Goal: Task Accomplishment & Management: Complete application form

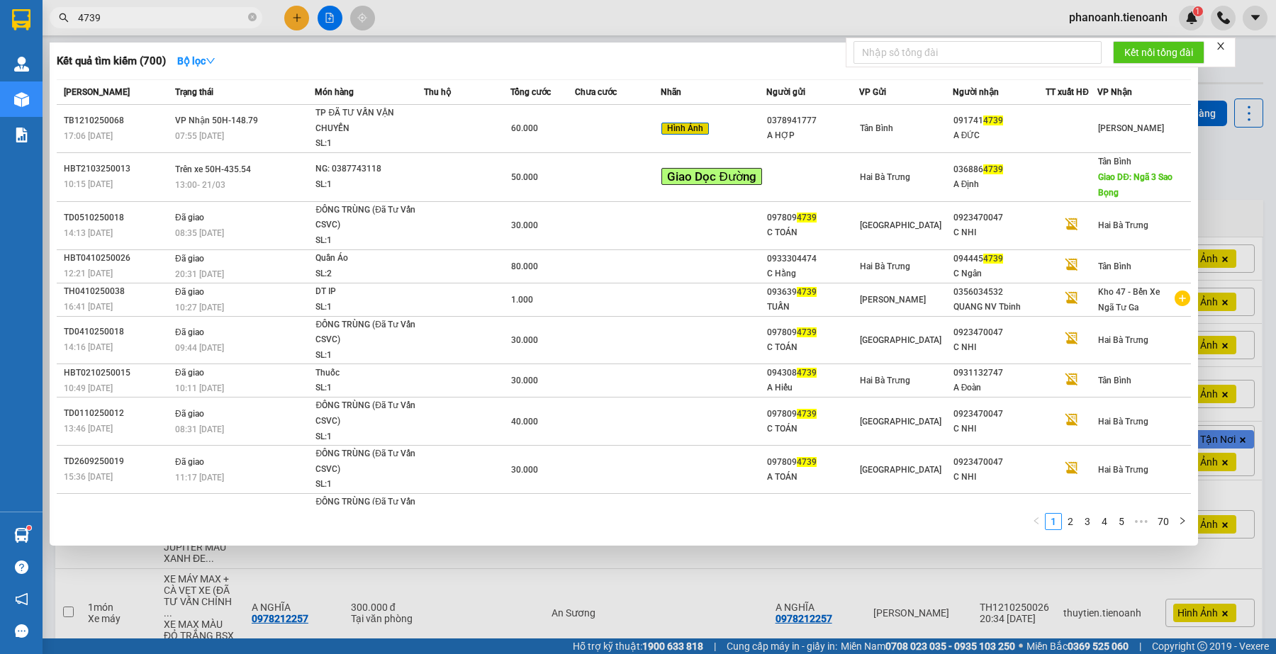
click at [193, 20] on input "4739" at bounding box center [161, 18] width 167 height 16
type input "0935494216"
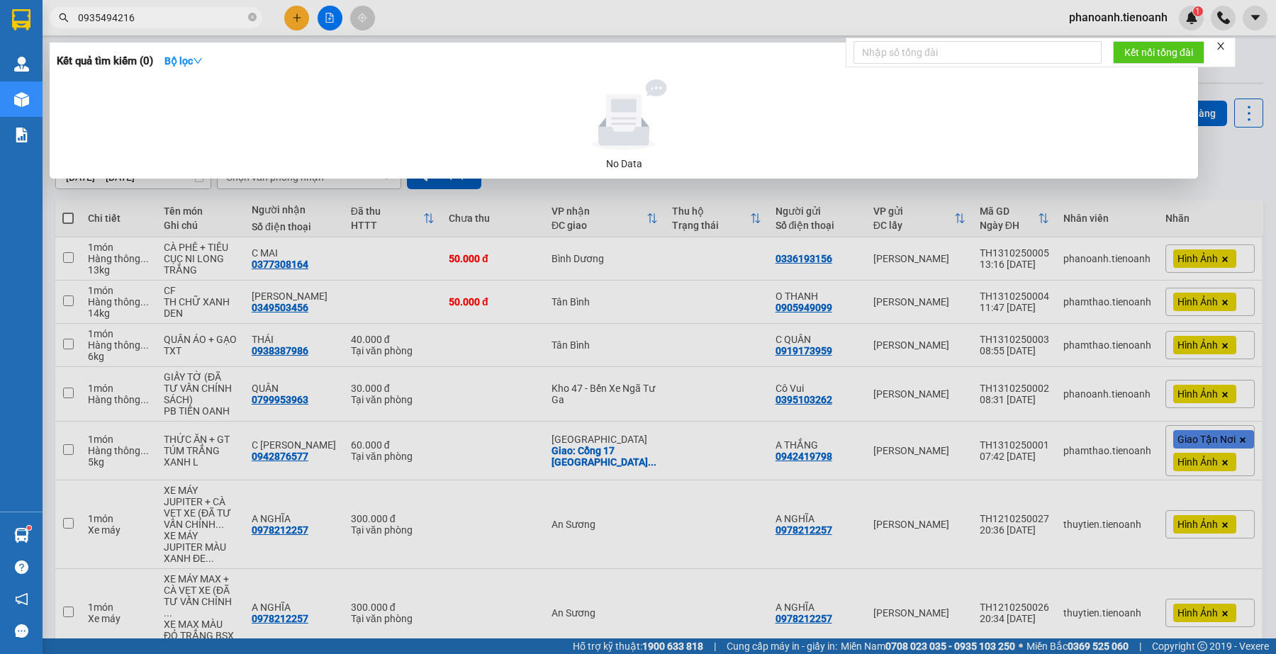
click at [176, 21] on input "0935494216" at bounding box center [161, 18] width 167 height 16
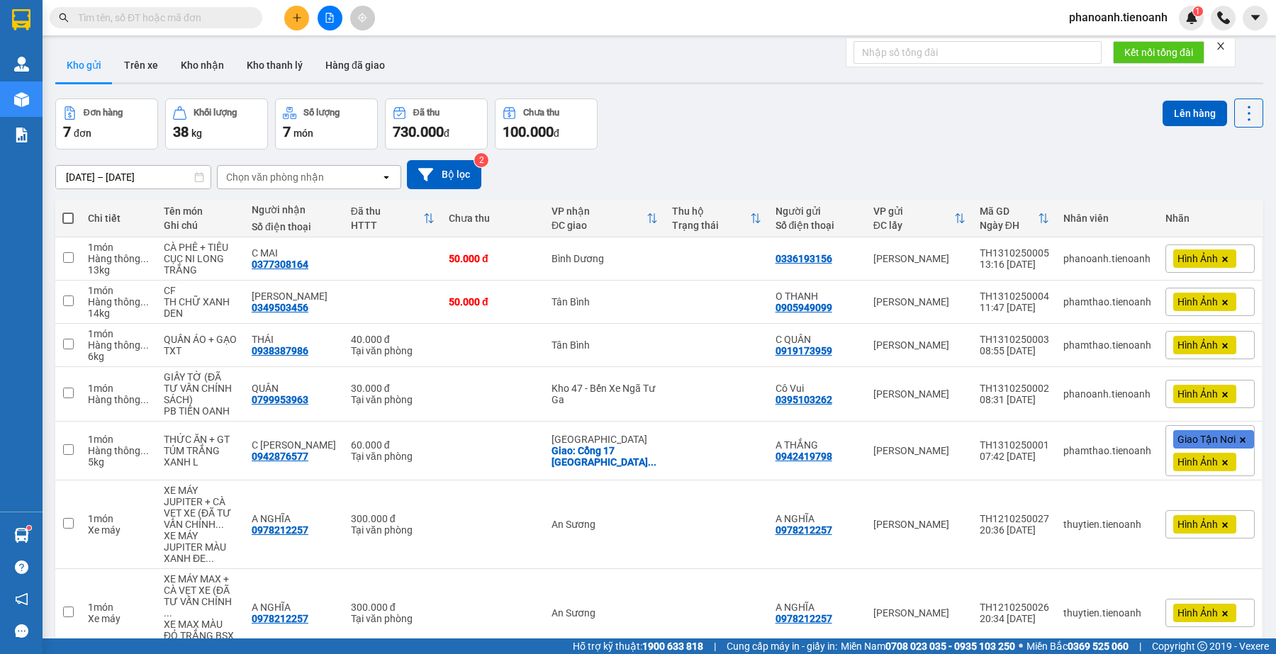
click at [214, 19] on input "text" at bounding box center [161, 18] width 167 height 16
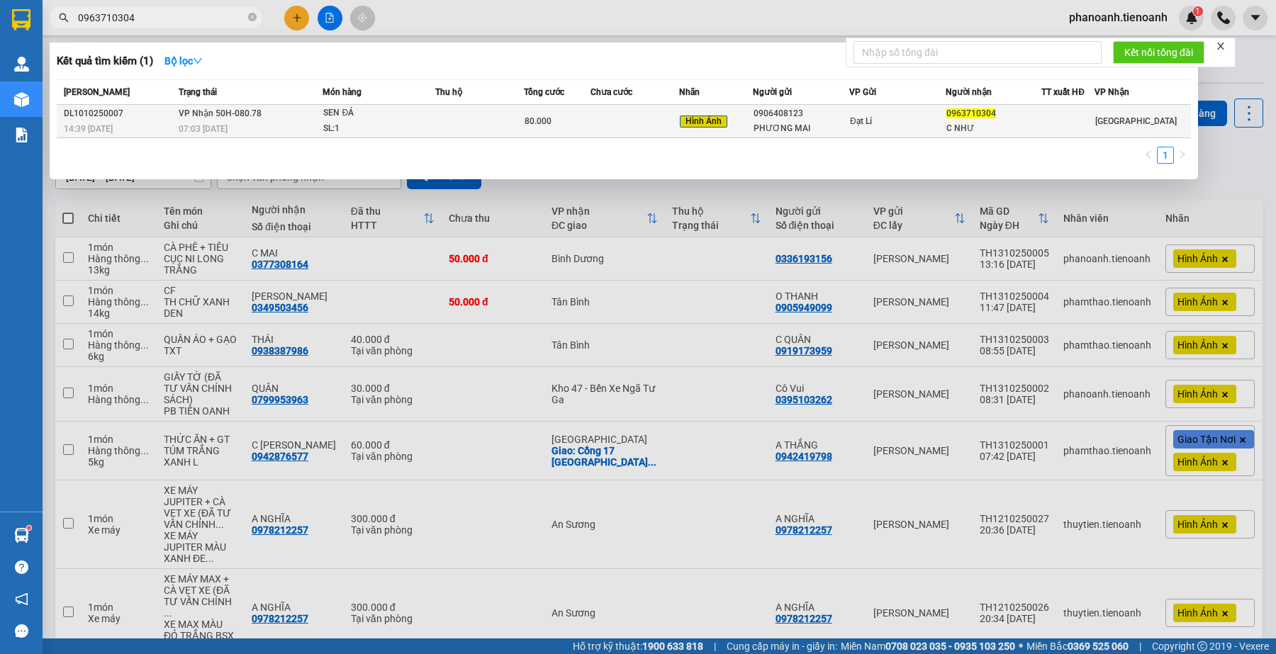
type input "0963710304"
click at [852, 129] on td "Đạt Lí" at bounding box center [897, 121] width 96 height 33
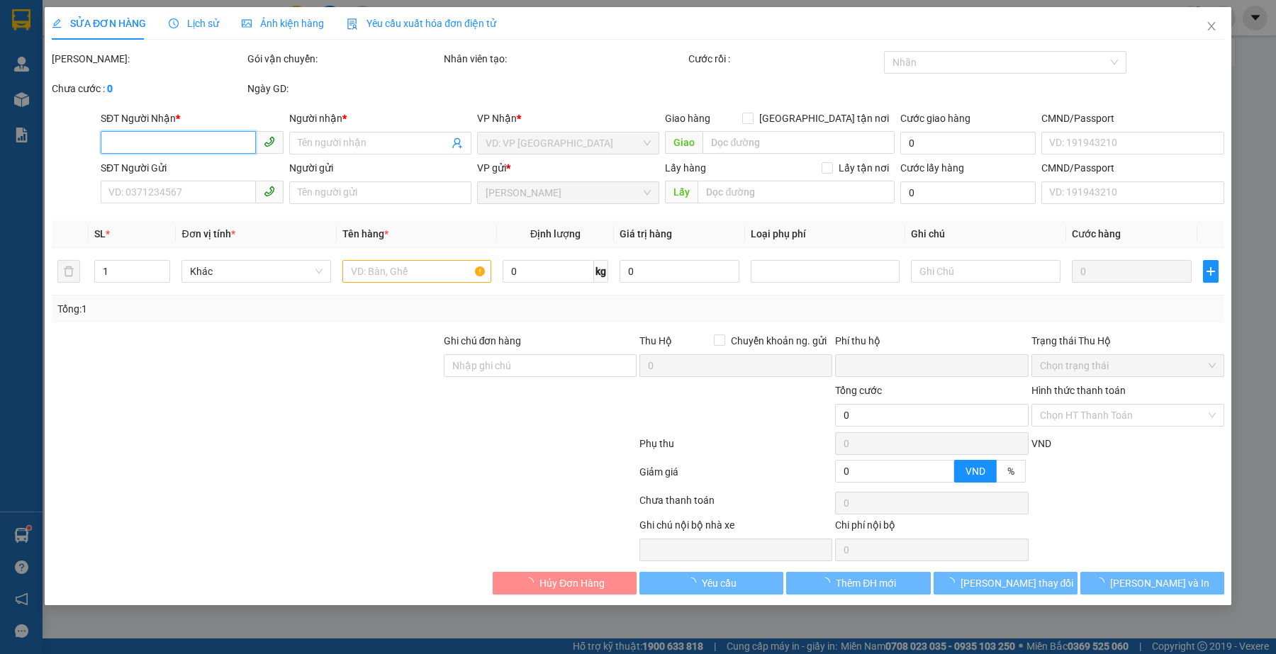
type input "0963710304"
type input "C NHƯ"
type input "0906408123"
type input "PHƯƠNG MAI"
type input "0"
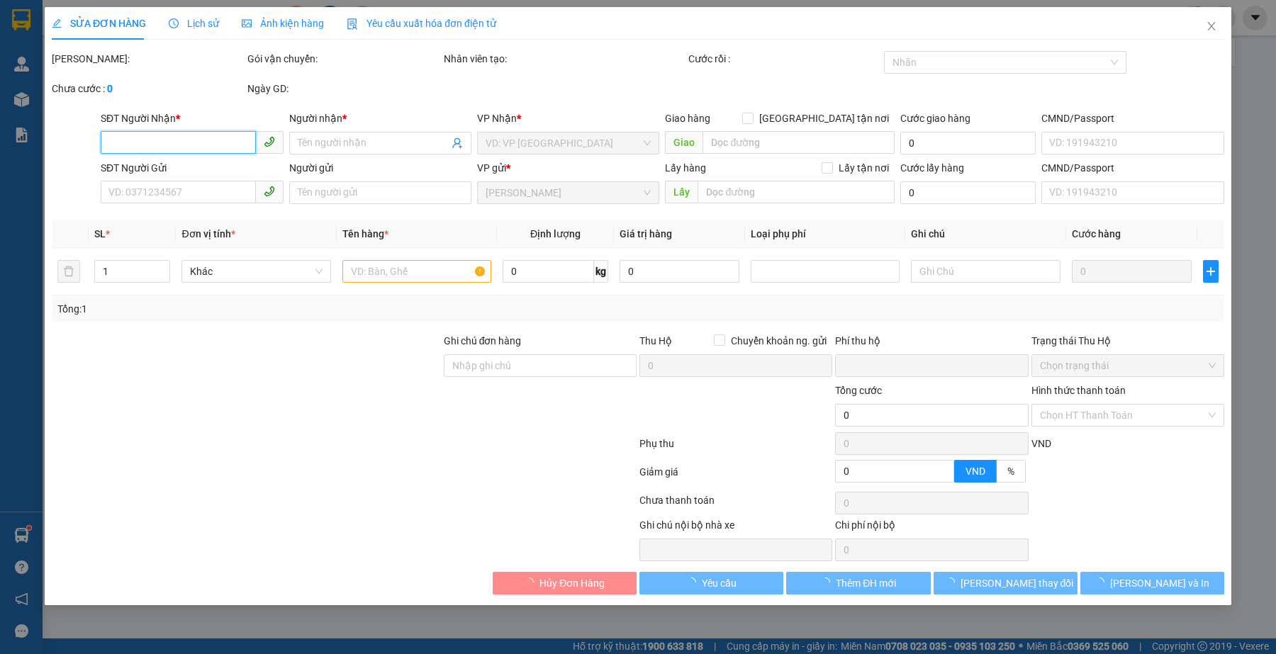
type input "80.000"
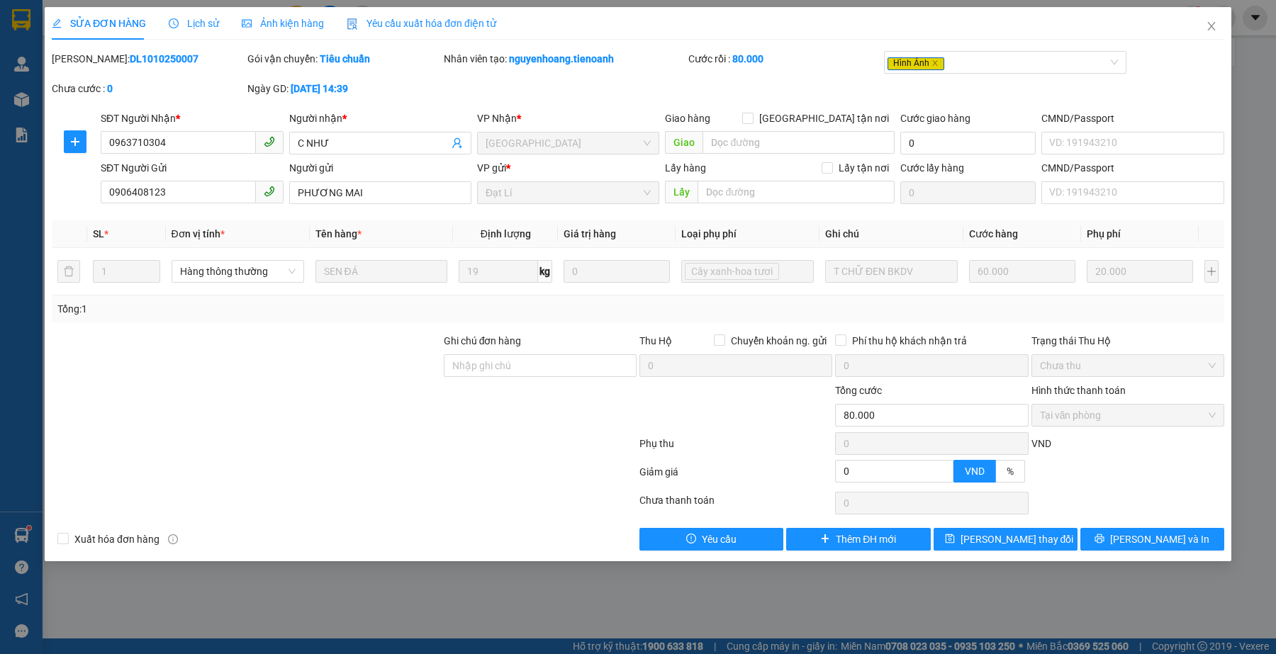
click at [199, 29] on span "Lịch sử" at bounding box center [194, 23] width 50 height 11
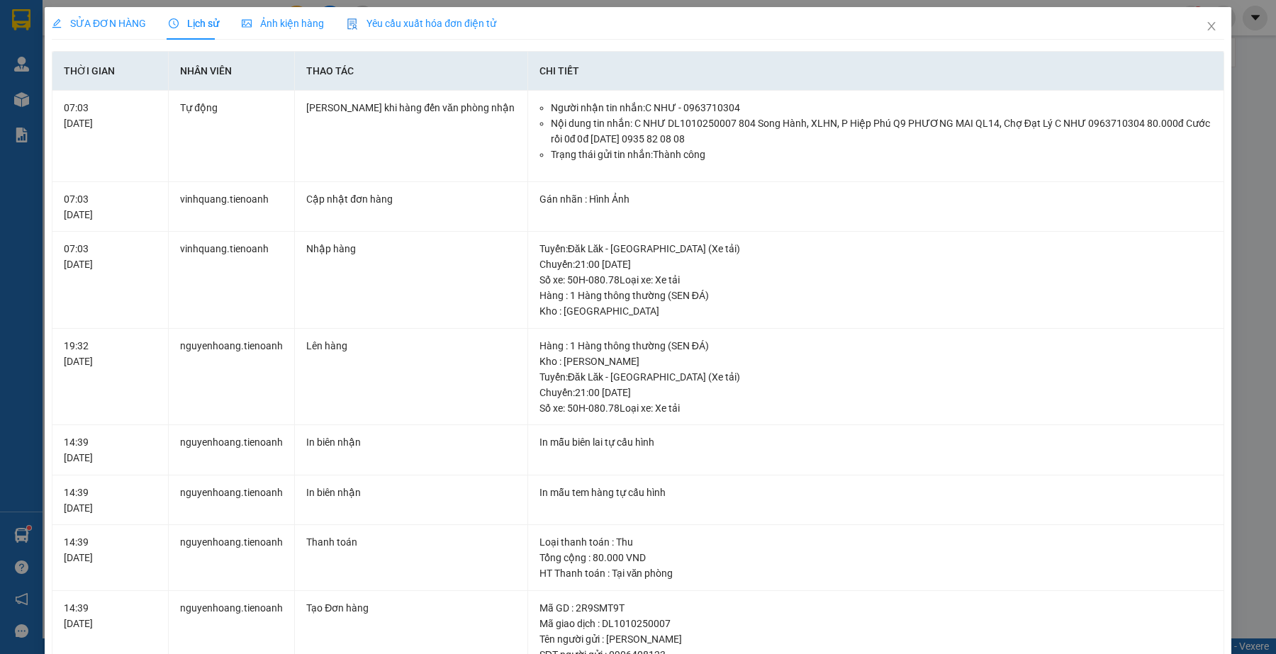
click at [259, 30] on div "Ảnh kiện hàng" at bounding box center [283, 24] width 82 height 16
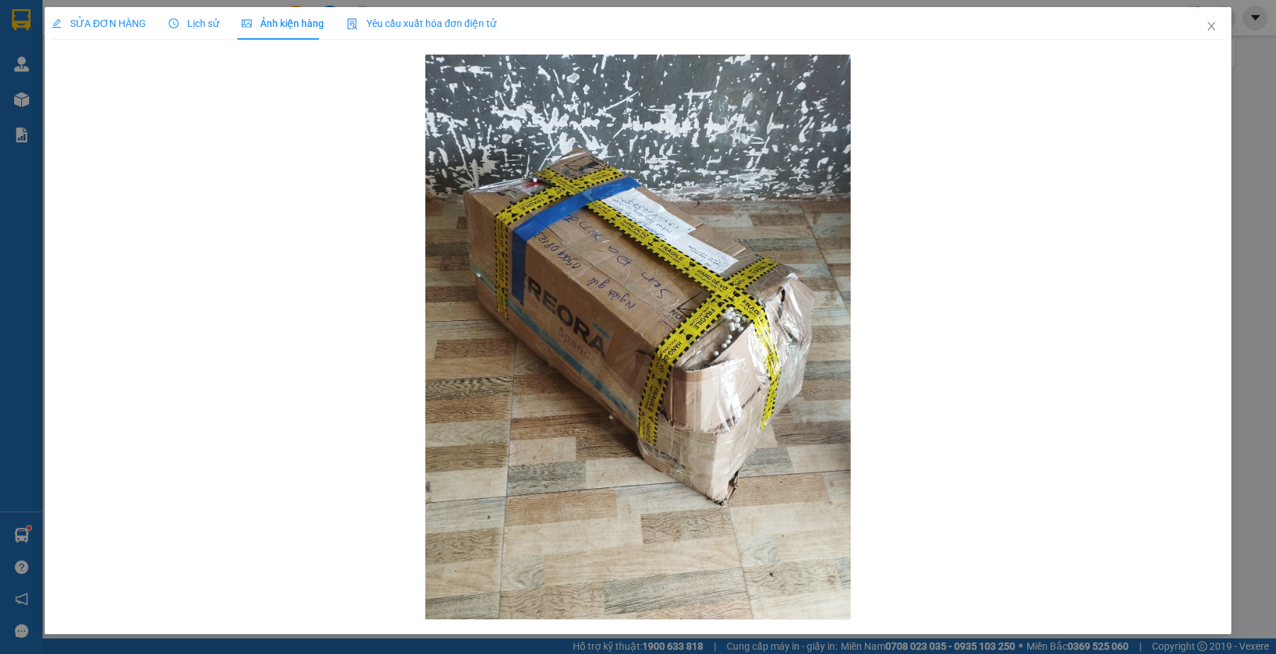
click at [201, 26] on span "Lịch sử" at bounding box center [194, 23] width 50 height 11
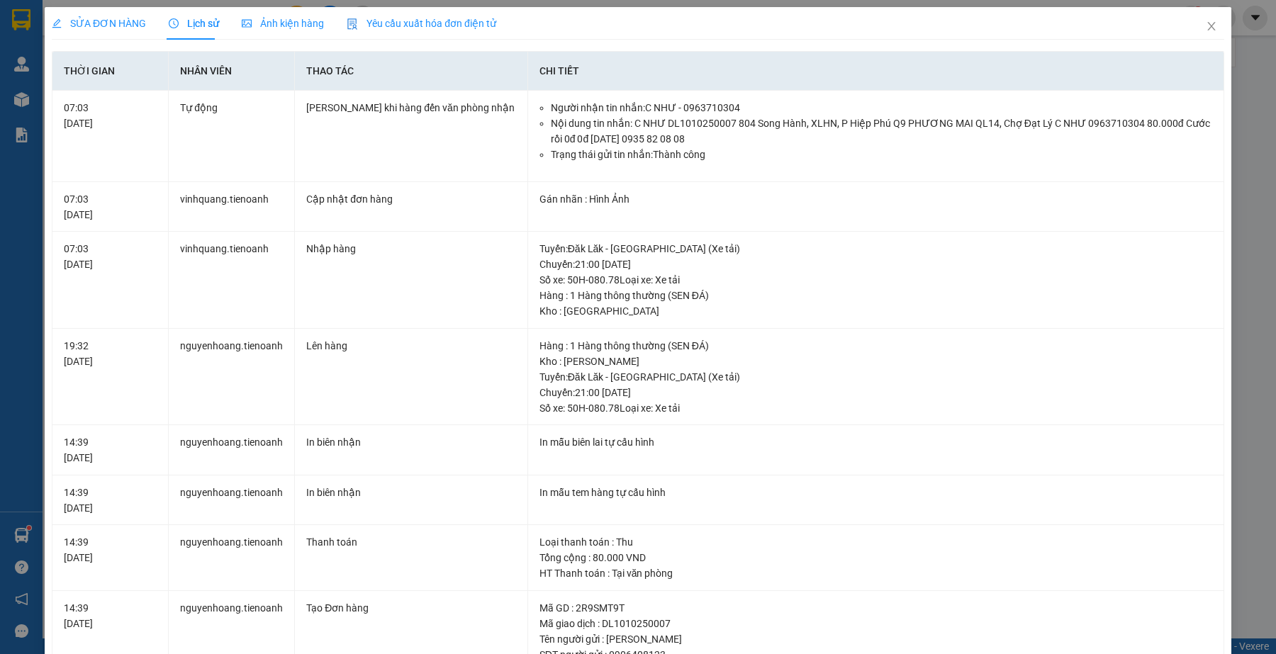
click at [116, 21] on span "SỬA ĐƠN HÀNG" at bounding box center [99, 23] width 94 height 11
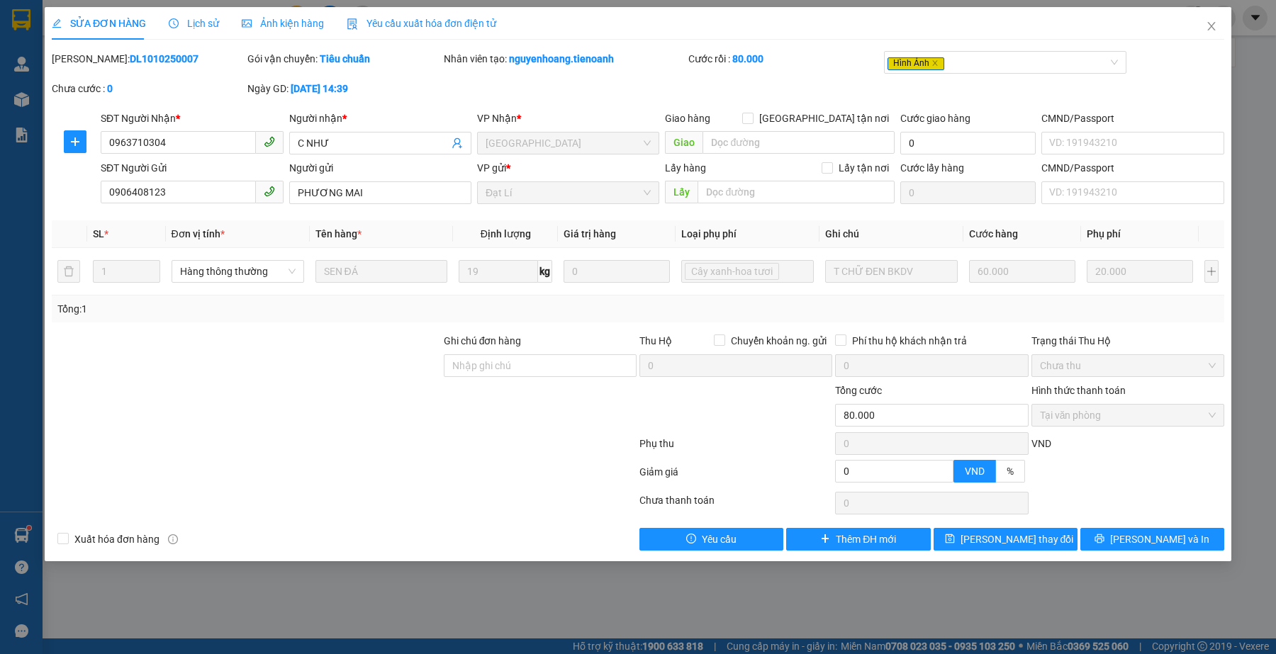
click at [415, 475] on div at bounding box center [344, 475] width 588 height 28
click at [1205, 30] on icon "close" at bounding box center [1210, 26] width 11 height 11
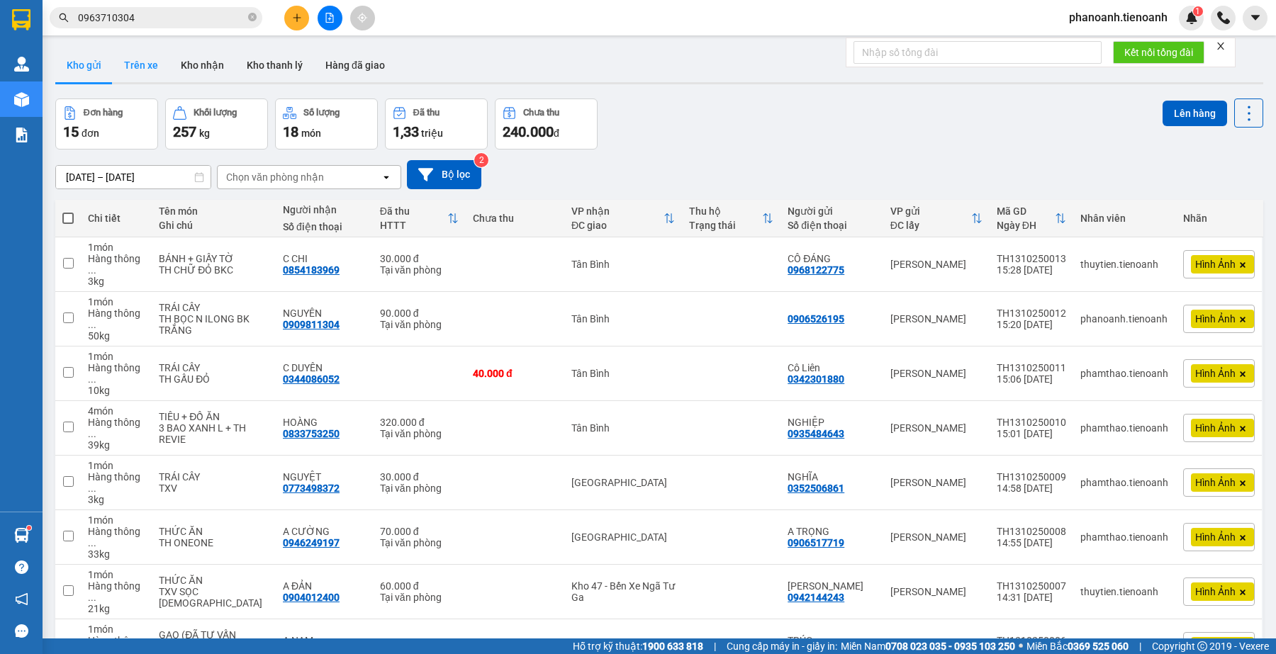
click at [142, 65] on button "Trên xe" at bounding box center [141, 65] width 57 height 34
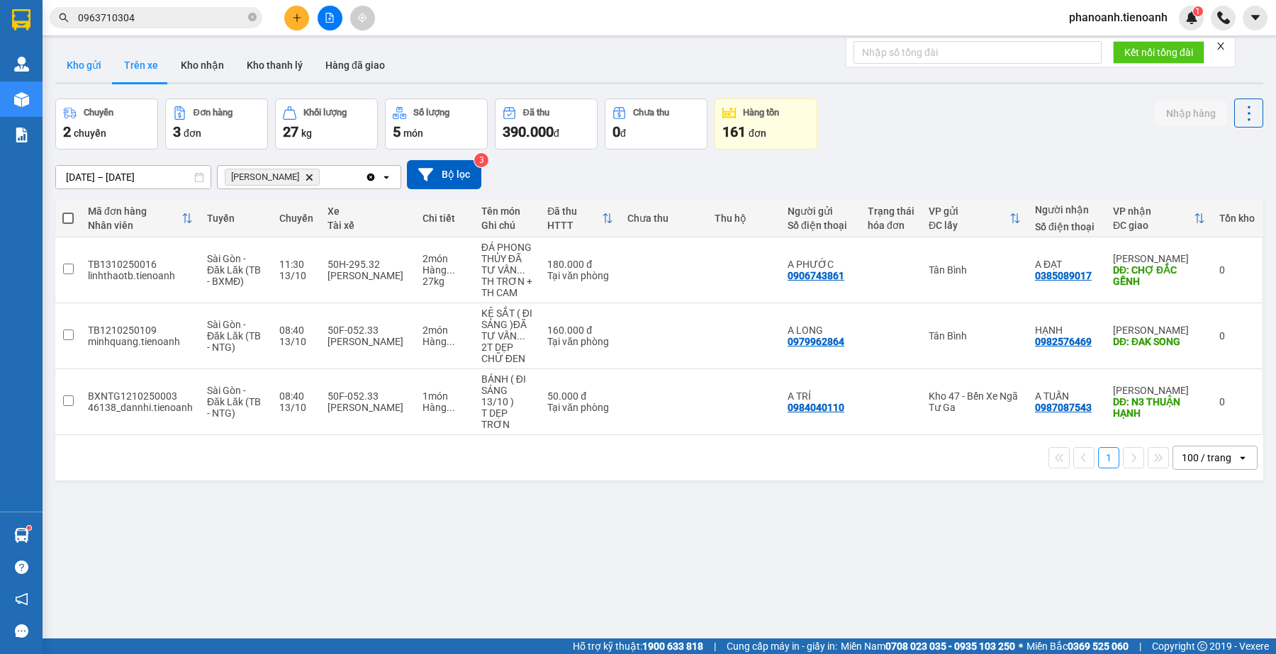
click at [100, 71] on button "Kho gửi" at bounding box center [83, 65] width 57 height 34
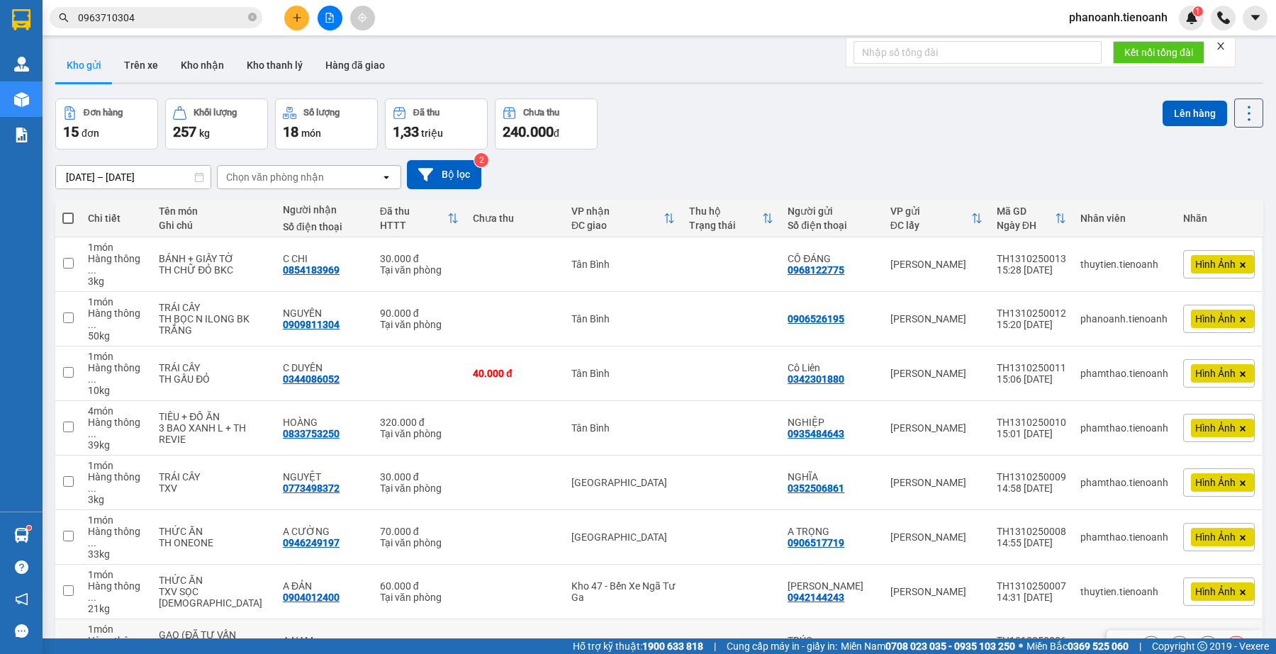
scroll to position [103, 0]
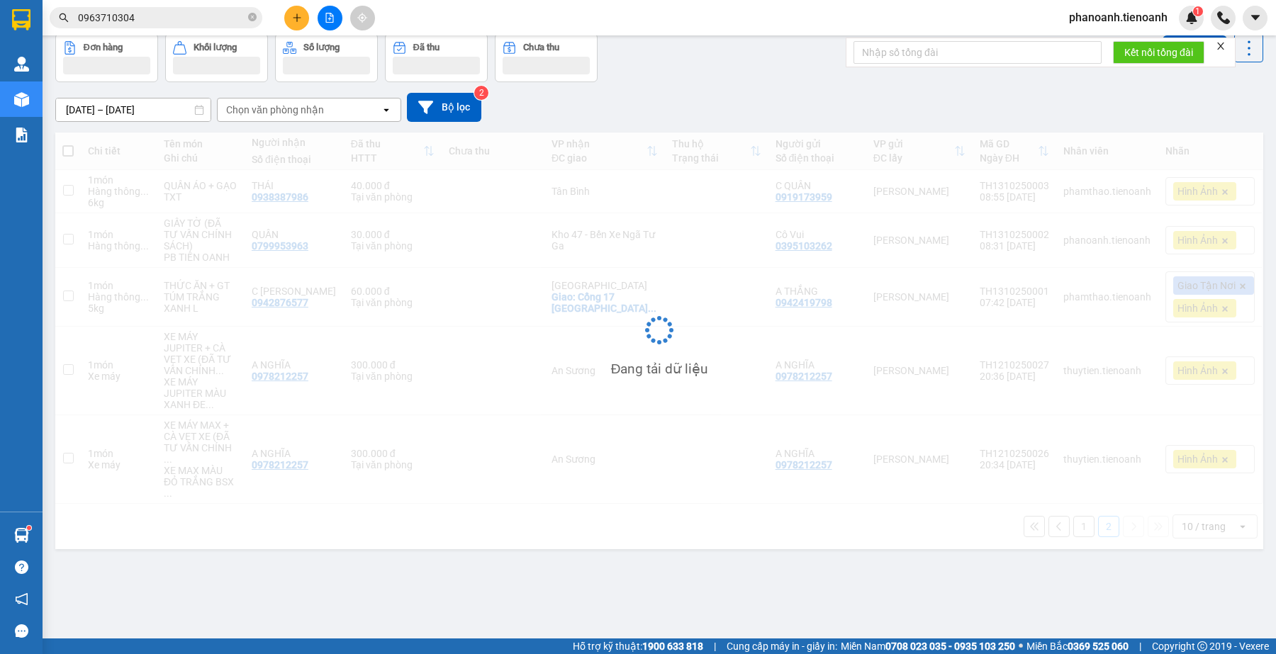
scroll to position [65, 0]
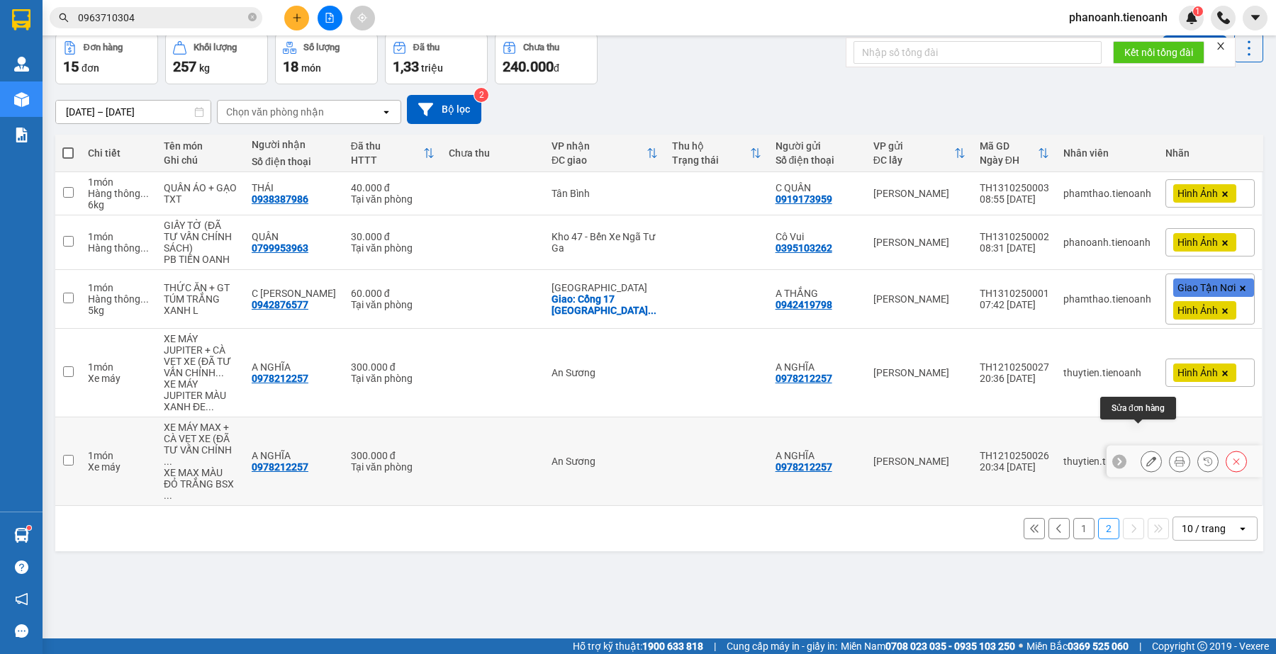
click at [1146, 456] on icon at bounding box center [1151, 461] width 10 height 10
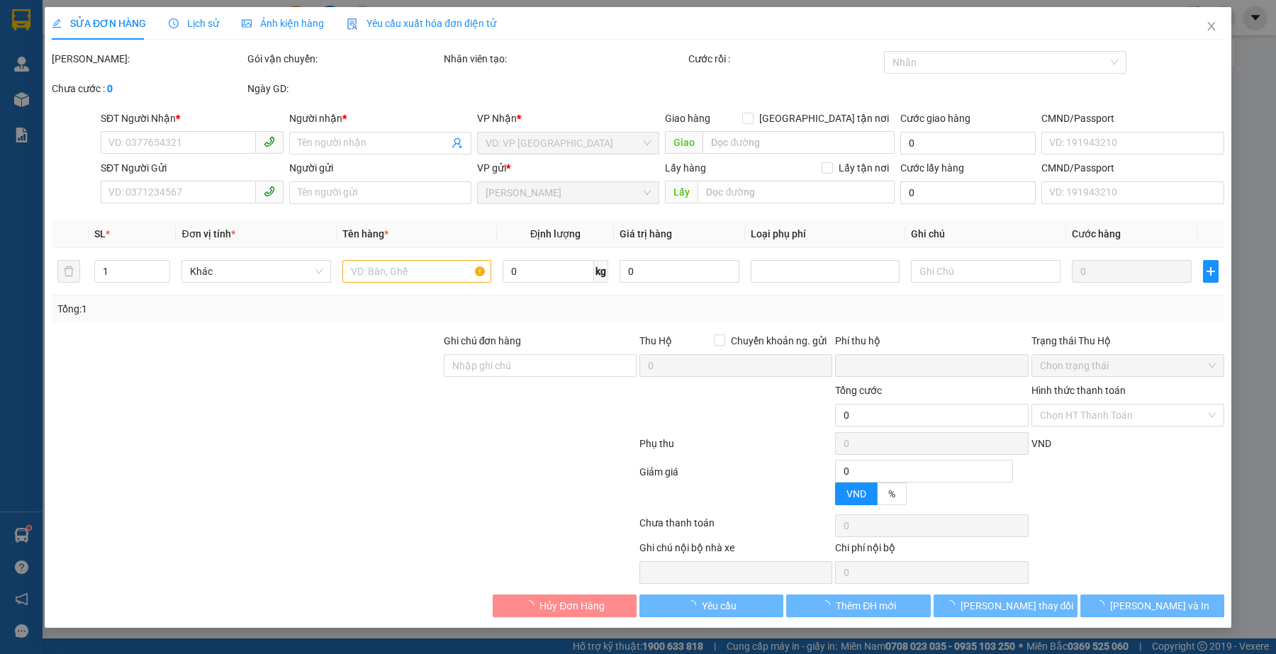
type input "0978212257"
type input "A NGHĨA"
type input "0978212257"
type input "A NGHĨA"
type input "0"
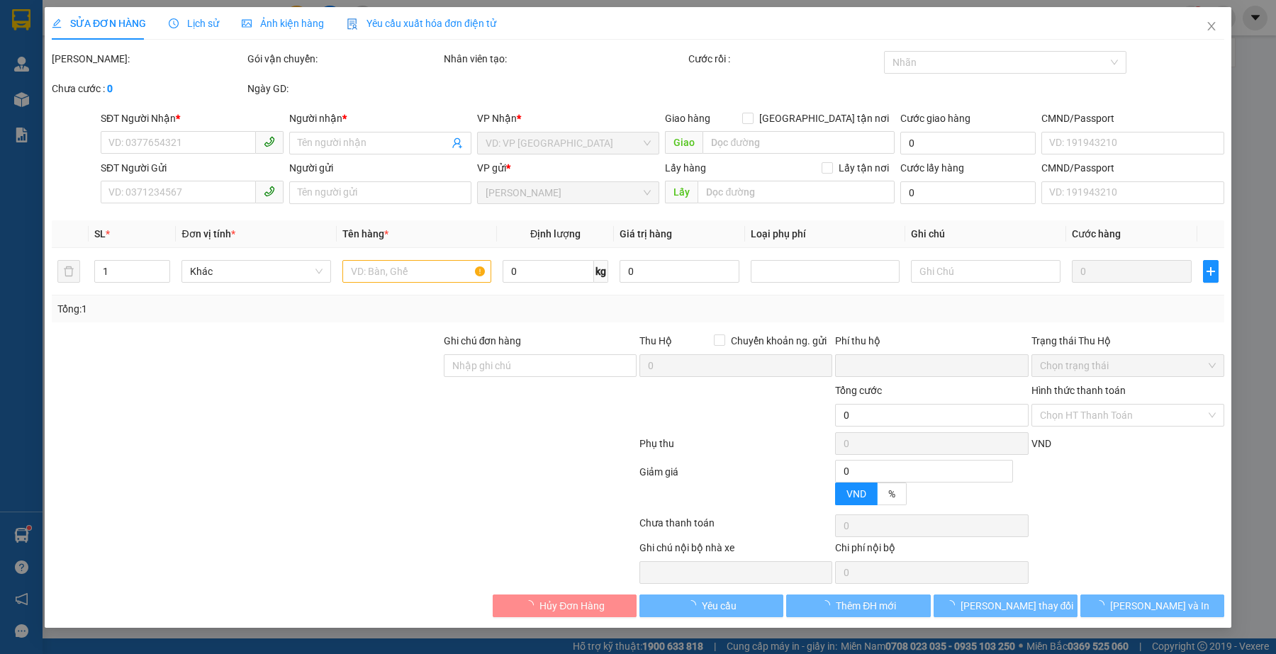
type input "300.000"
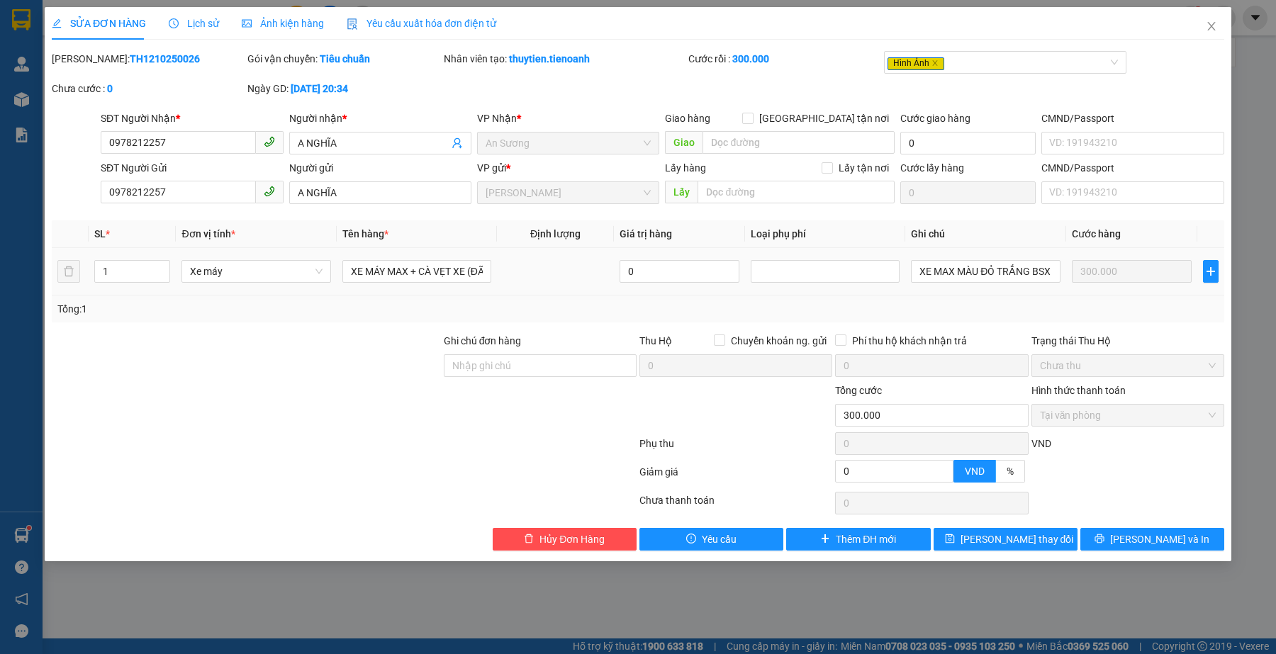
click at [261, 25] on span "Ảnh kiện hàng" at bounding box center [283, 23] width 82 height 11
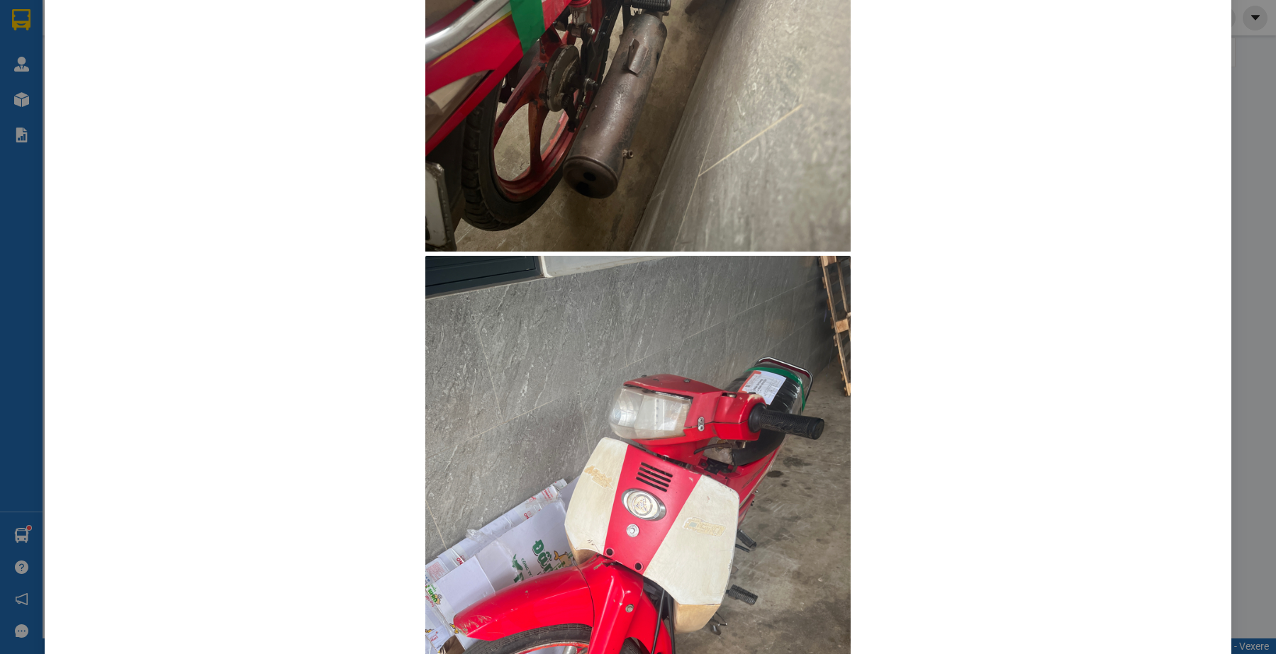
scroll to position [16, 0]
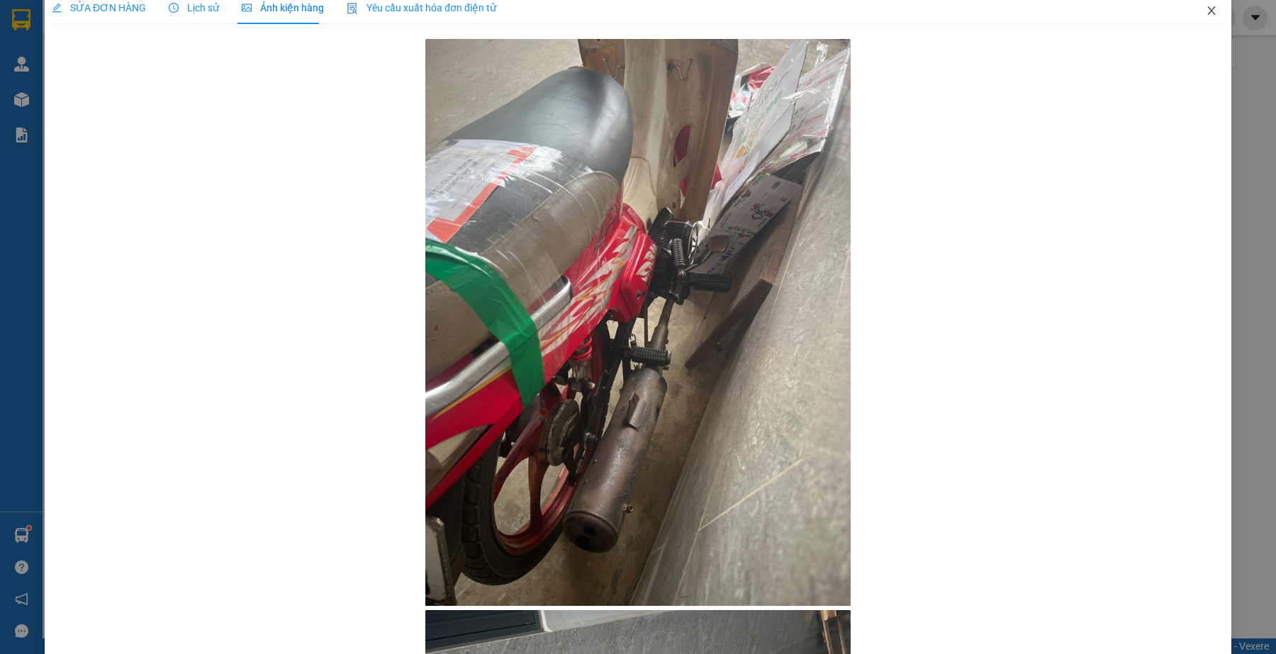
click at [1207, 11] on icon "close" at bounding box center [1211, 10] width 8 height 9
